Goal: Task Accomplishment & Management: Manage account settings

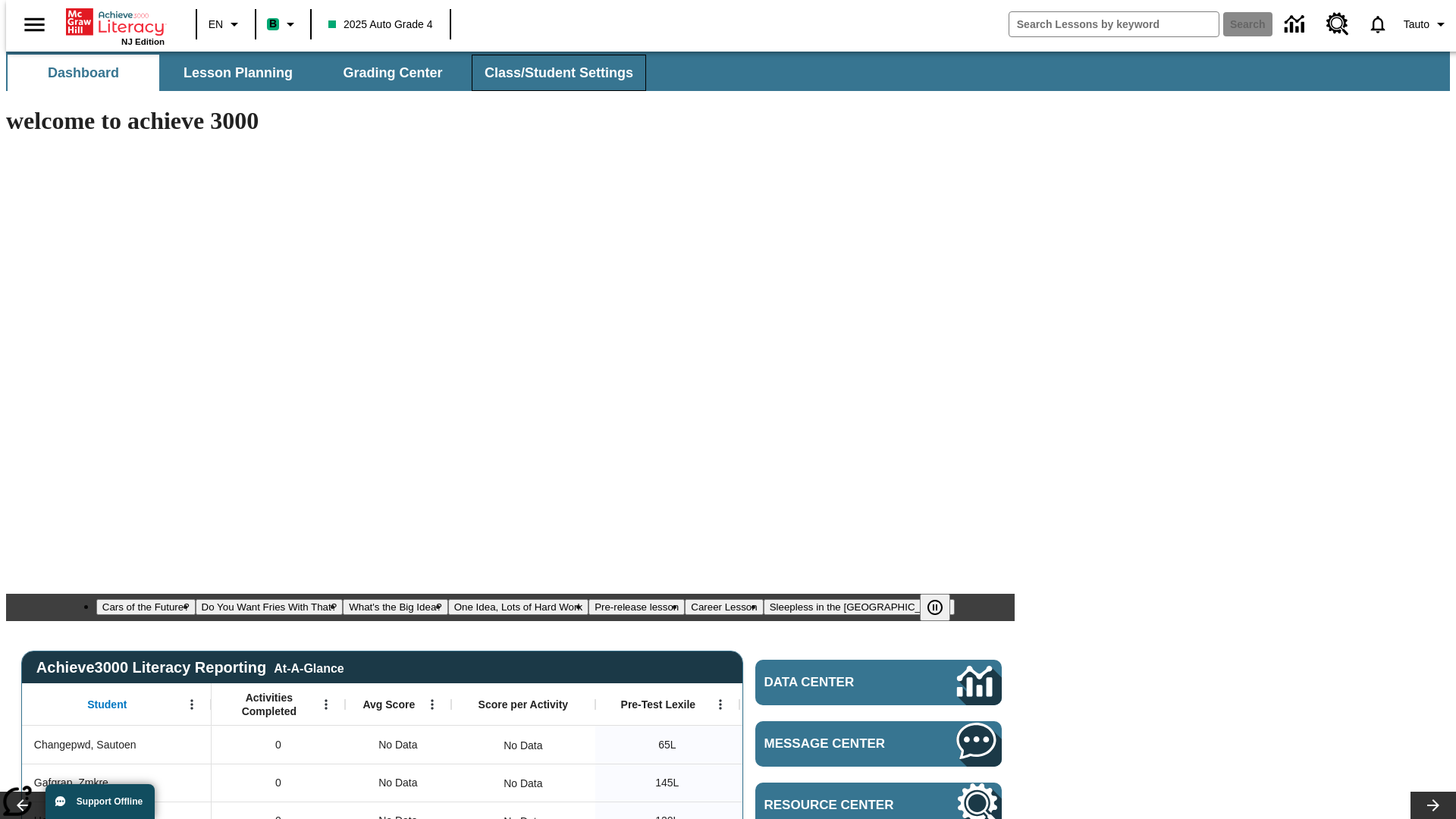
click at [551, 73] on span "Class/Student Settings" at bounding box center [559, 72] width 149 height 17
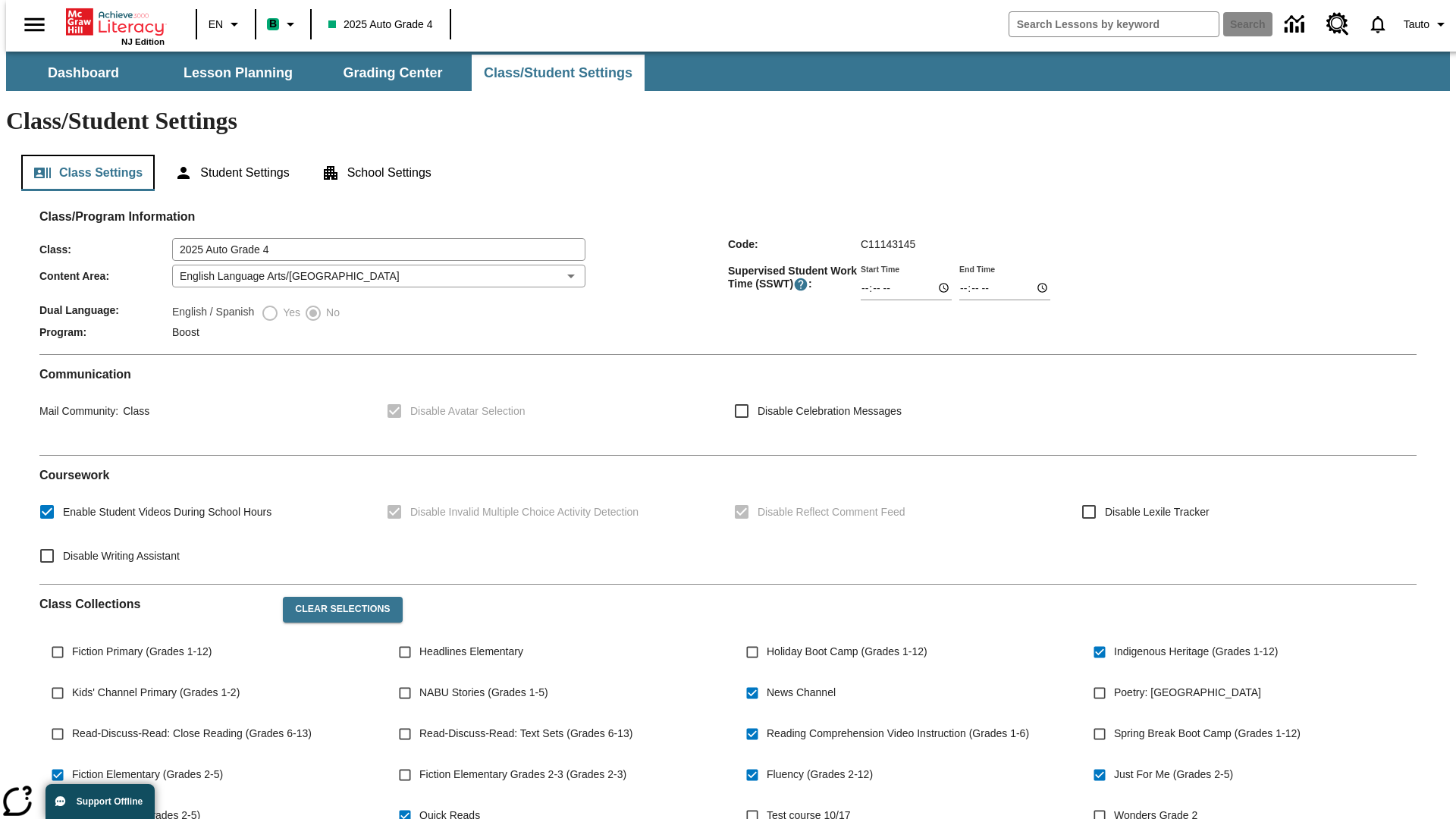
click at [82, 155] on button "Class Settings" at bounding box center [87, 173] width 133 height 36
type input "02:37"
type input "03:37"
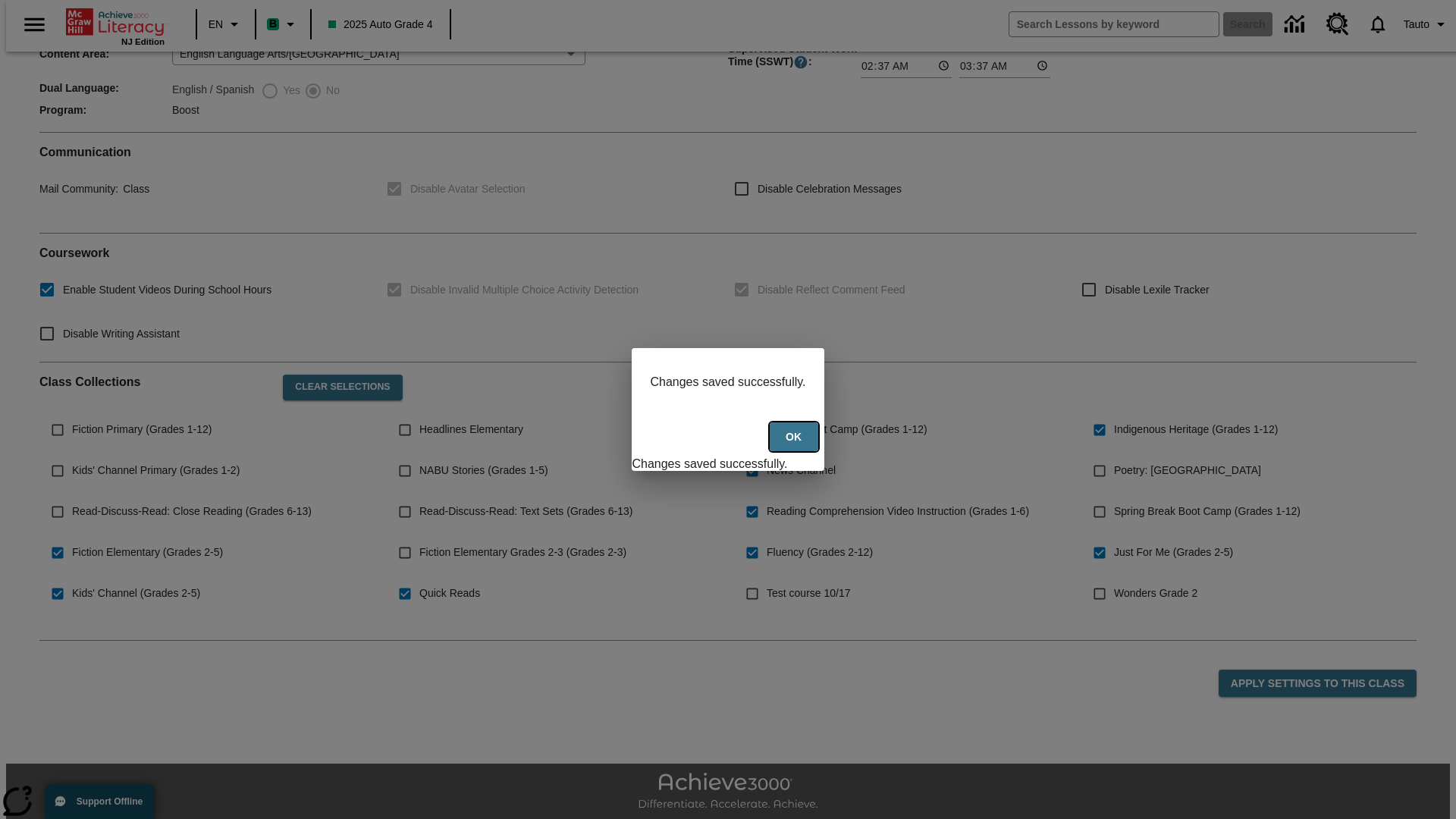
click at [796, 445] on button "Ok" at bounding box center [794, 437] width 49 height 30
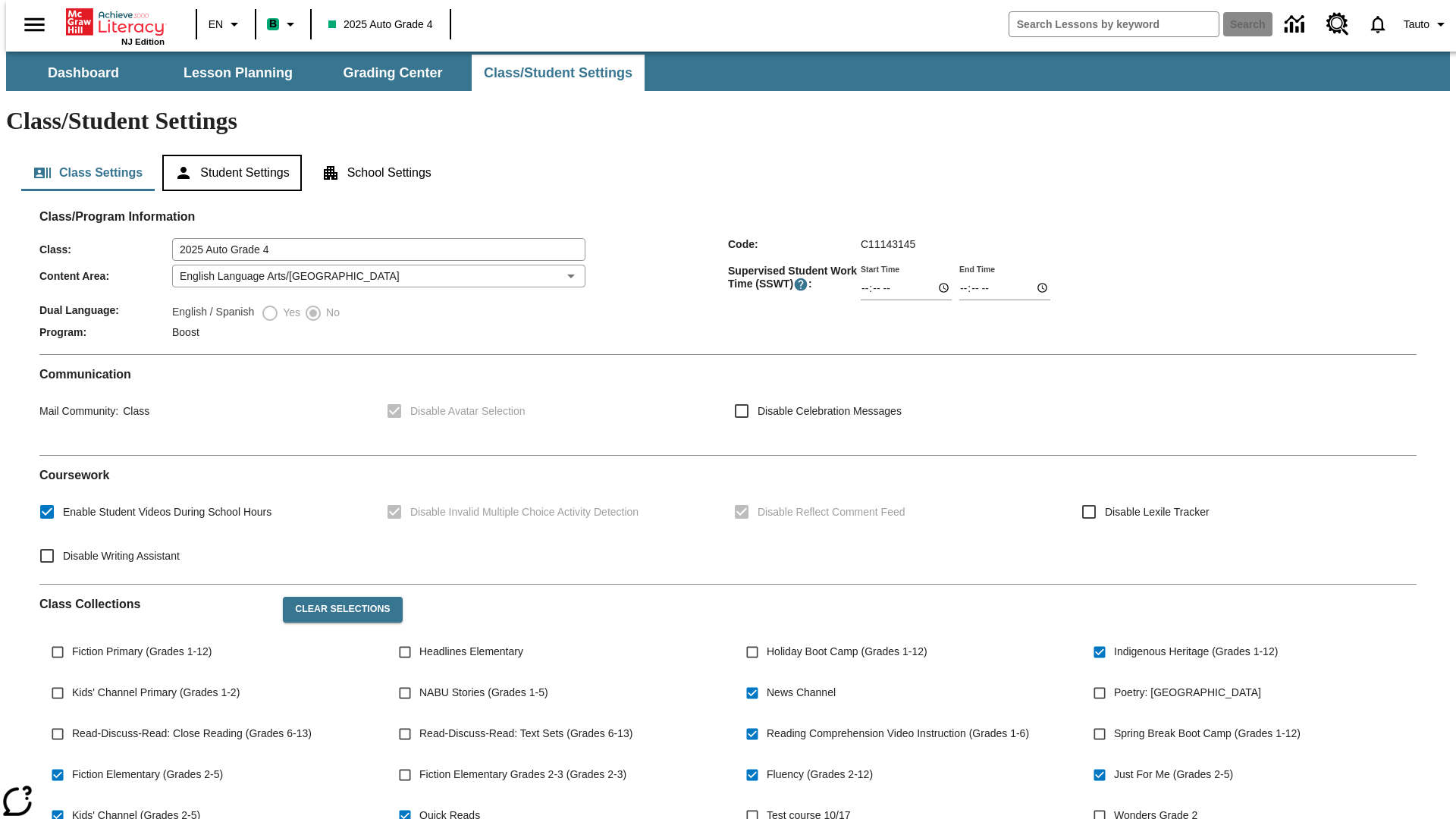
click at [228, 155] on button "Student Settings" at bounding box center [231, 173] width 139 height 36
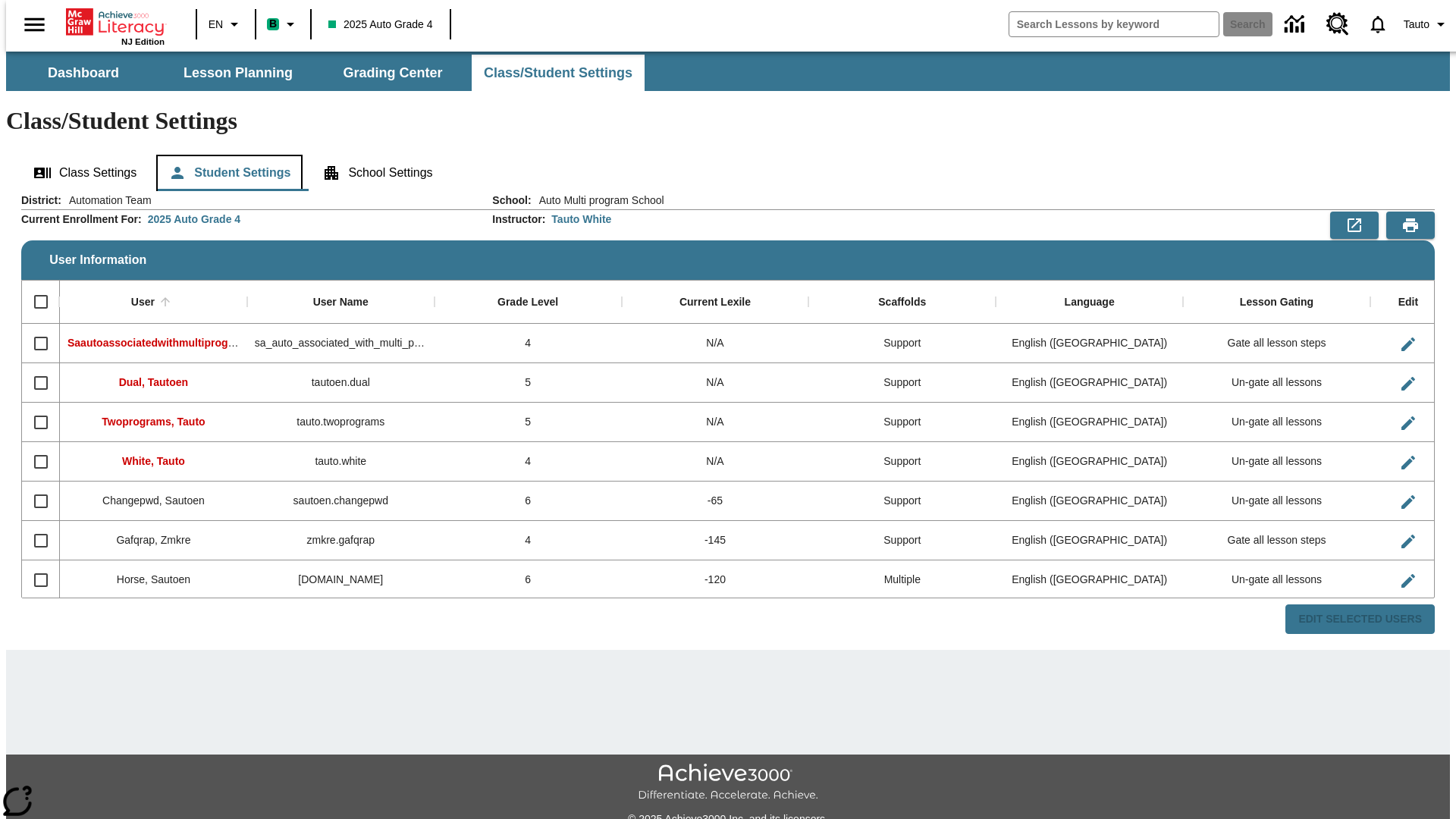
scroll to position [33, 0]
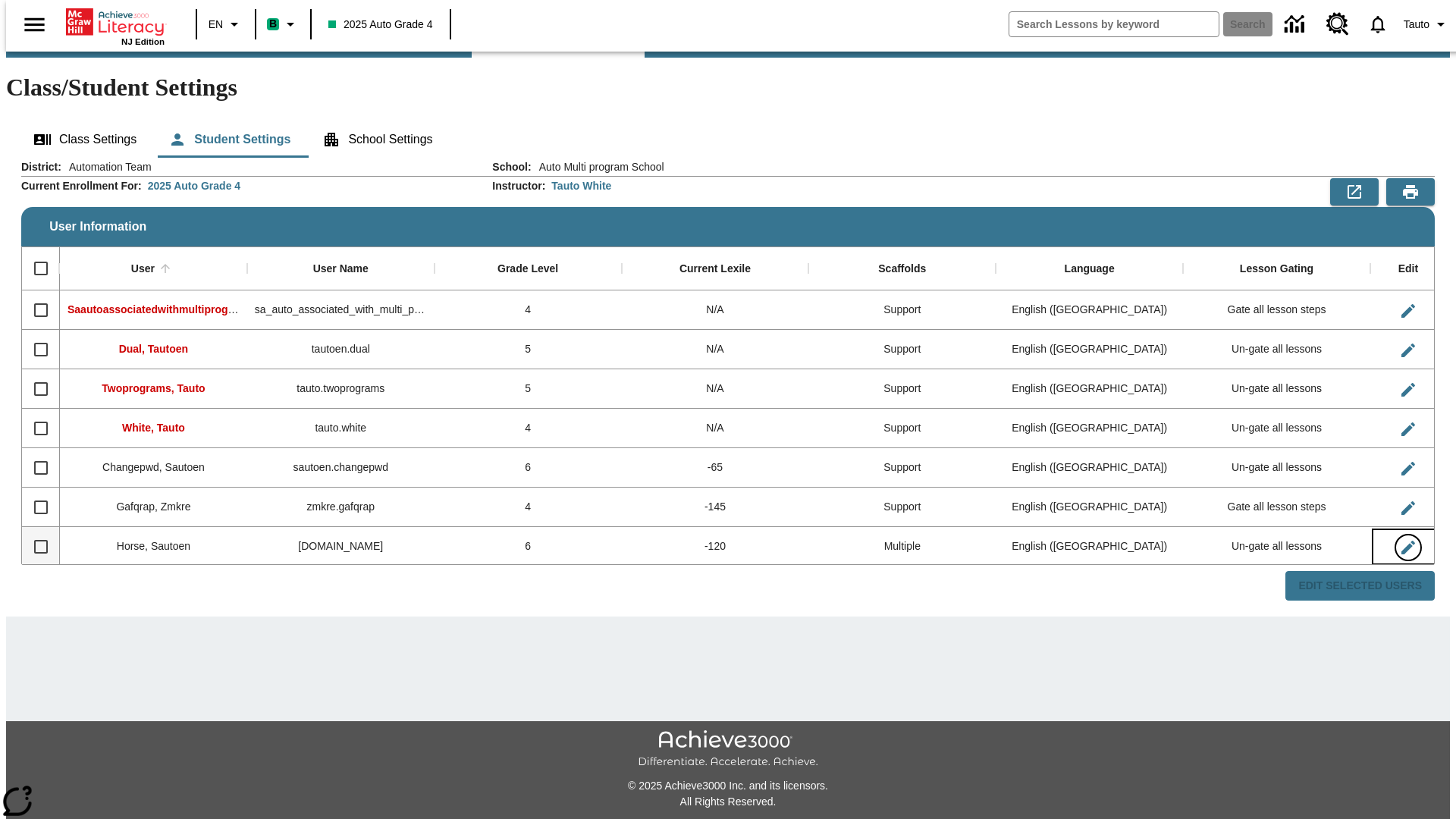
click at [1401, 541] on icon "Edit User" at bounding box center [1408, 548] width 14 height 14
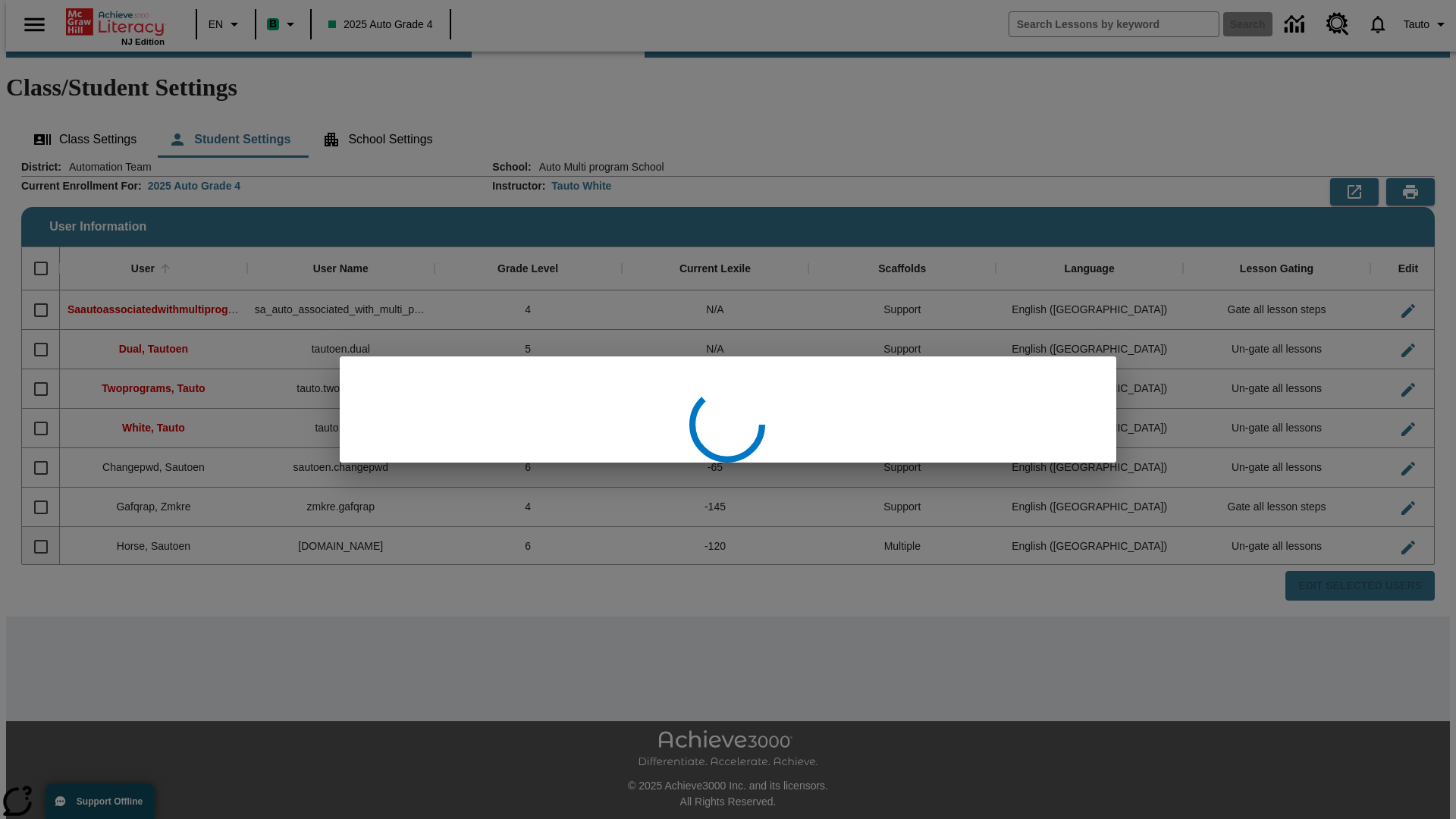
scroll to position [2, 0]
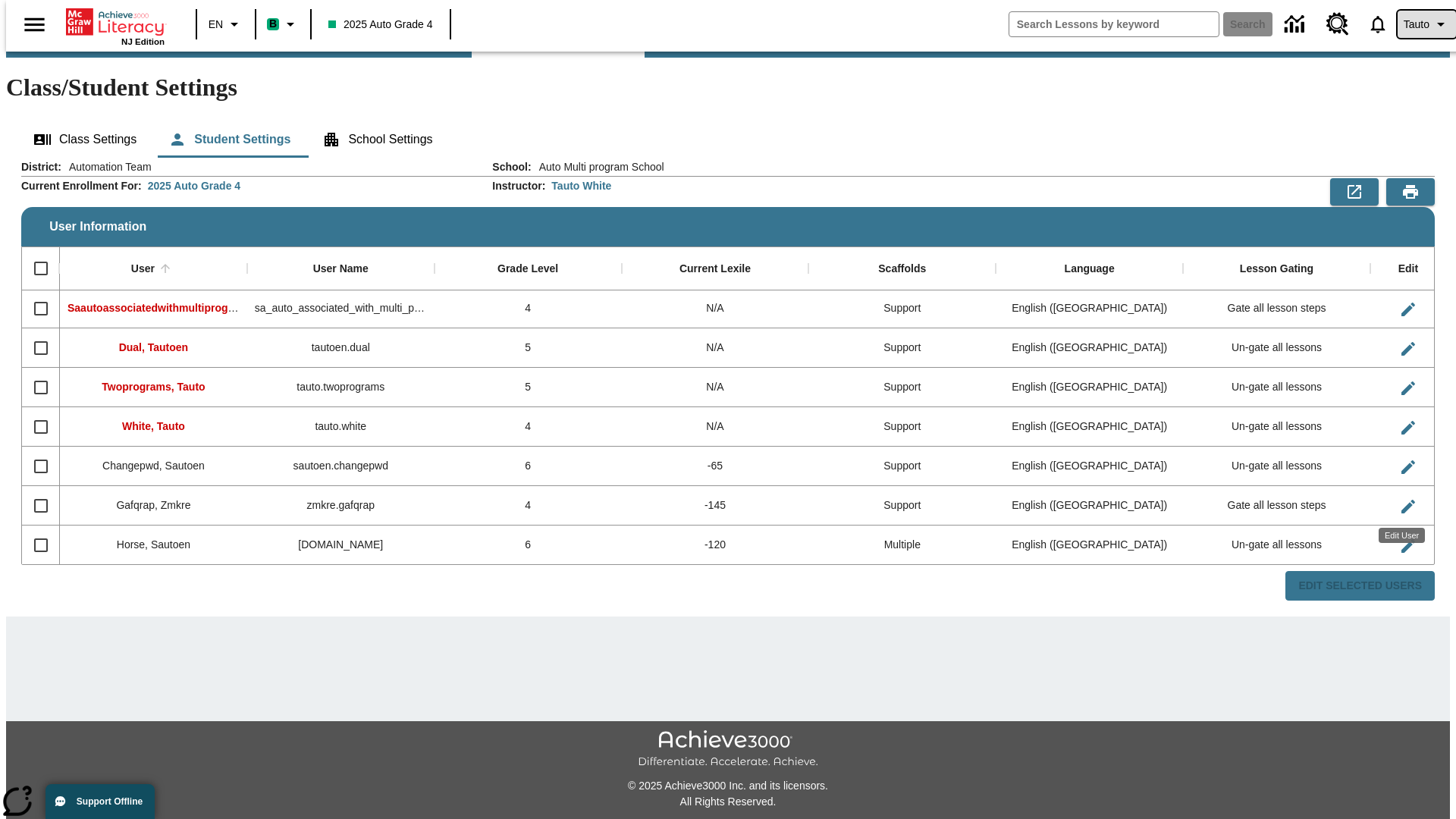
click at [1419, 24] on span "Tauto" at bounding box center [1417, 25] width 26 height 16
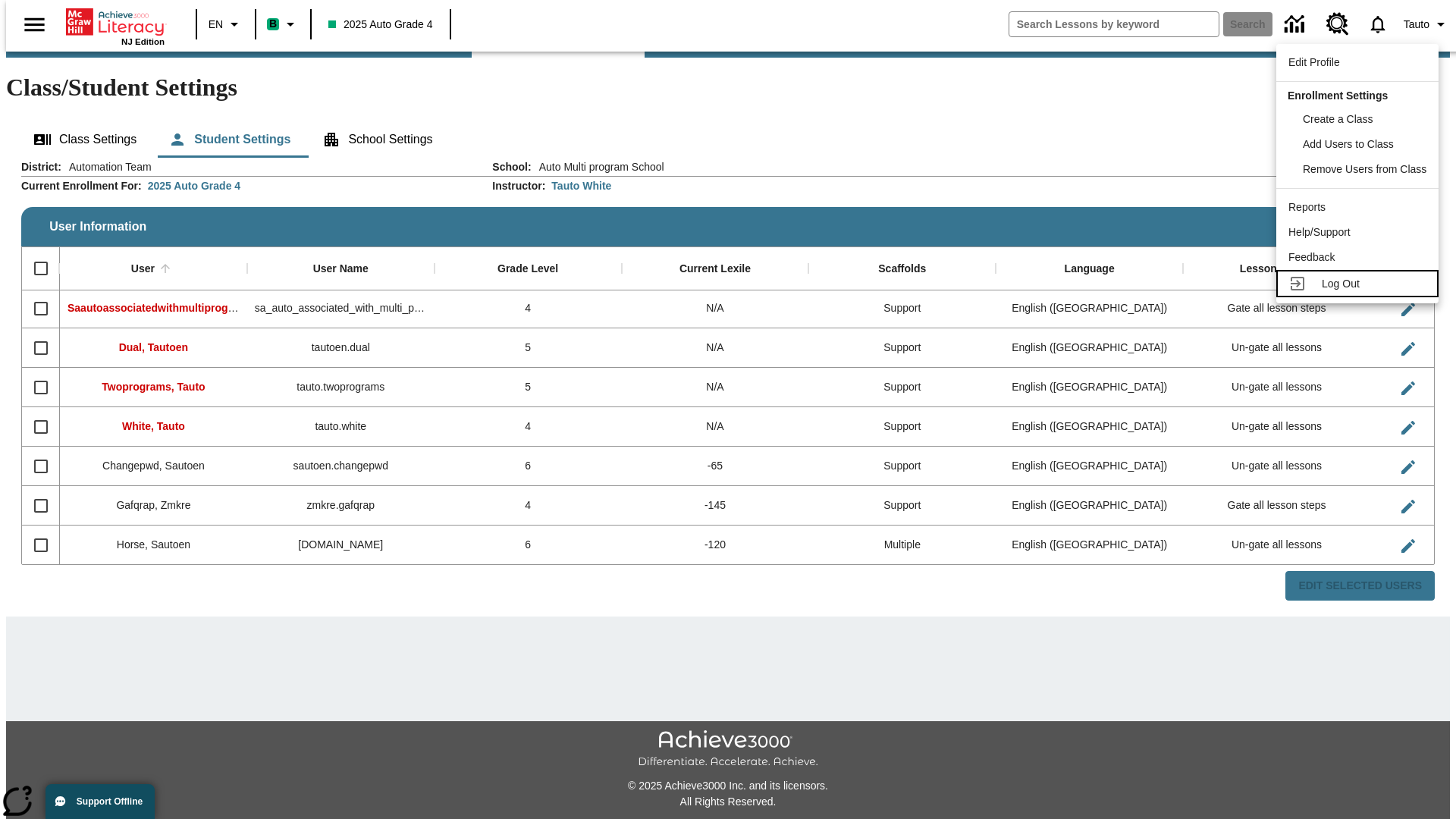
click at [1360, 284] on span "Log Out" at bounding box center [1341, 284] width 38 height 12
